Goal: Transaction & Acquisition: Book appointment/travel/reservation

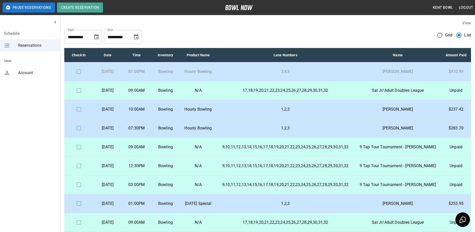
click at [79, 80] on td at bounding box center [78, 71] width 29 height 19
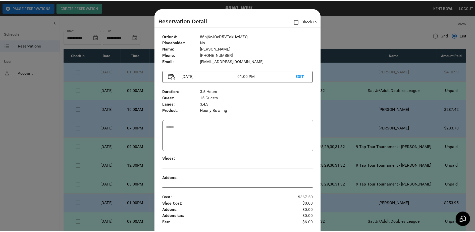
scroll to position [8, 0]
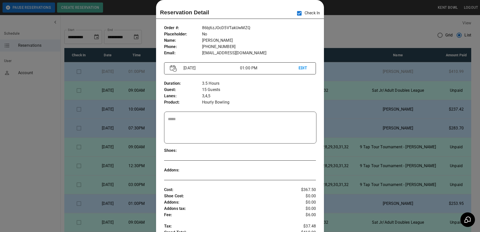
click at [22, 131] on div at bounding box center [240, 116] width 480 height 232
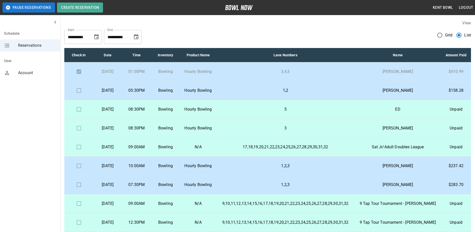
click at [208, 93] on p "Hourly Bowling" at bounding box center [198, 90] width 28 height 6
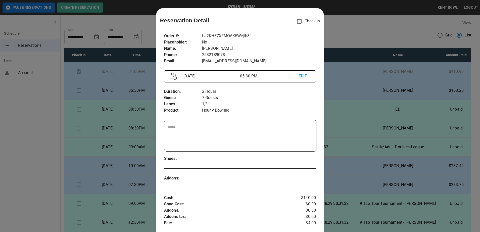
scroll to position [8, 0]
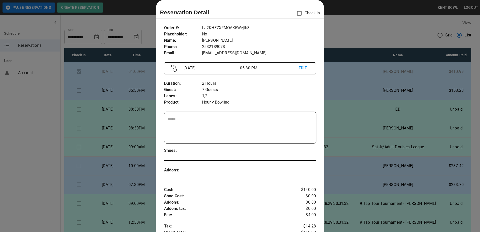
click at [26, 108] on div at bounding box center [240, 116] width 480 height 232
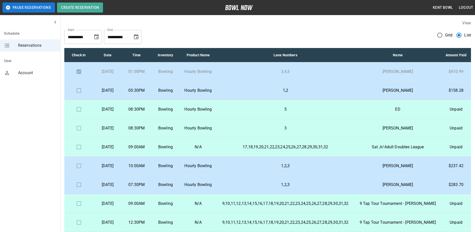
click at [117, 112] on p "[DATE]" at bounding box center [107, 109] width 21 height 6
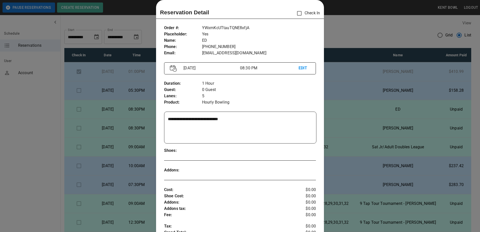
click at [48, 150] on div at bounding box center [240, 116] width 480 height 232
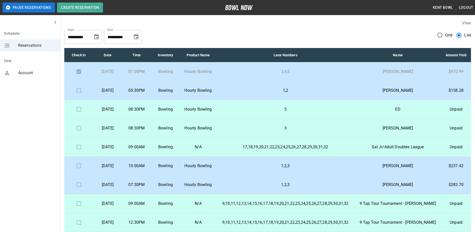
click at [144, 134] on td "08:30PM" at bounding box center [136, 128] width 29 height 19
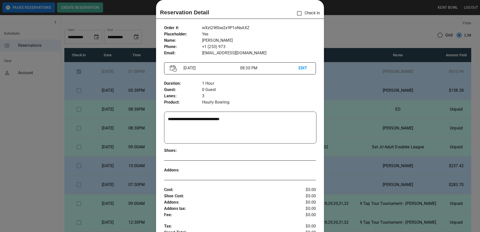
click at [26, 144] on div at bounding box center [240, 116] width 480 height 232
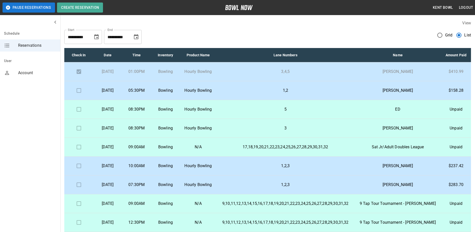
click at [259, 131] on p "3" at bounding box center [286, 128] width 130 height 6
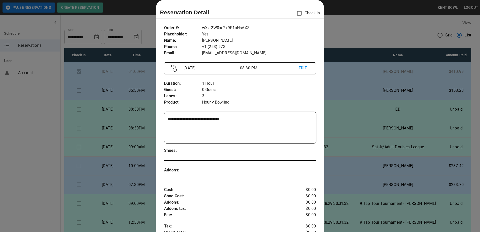
click at [345, 97] on div at bounding box center [240, 116] width 480 height 232
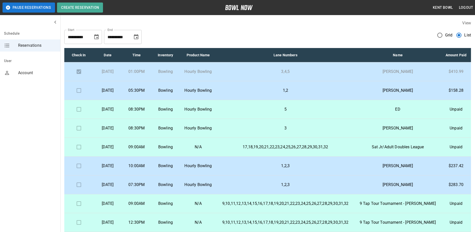
click at [213, 112] on p "Hourly Bowling" at bounding box center [198, 109] width 28 height 6
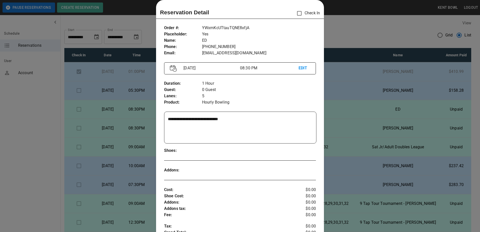
click at [338, 26] on div at bounding box center [240, 116] width 480 height 232
